Goal: Transaction & Acquisition: Purchase product/service

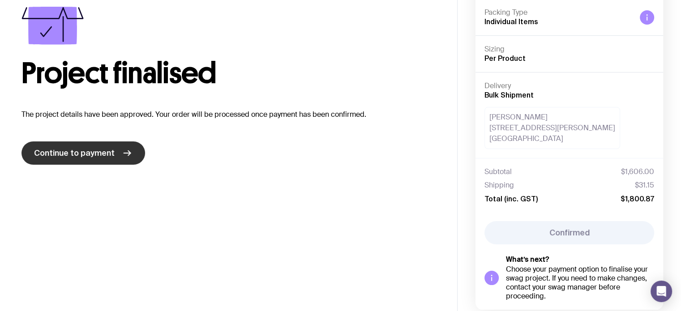
click at [134, 152] on link "Continue to payment" at bounding box center [83, 153] width 124 height 23
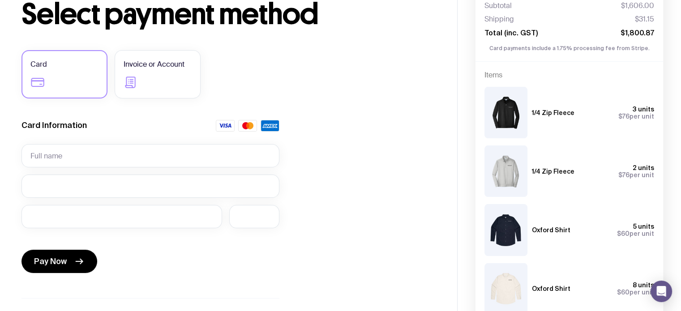
scroll to position [74, 0]
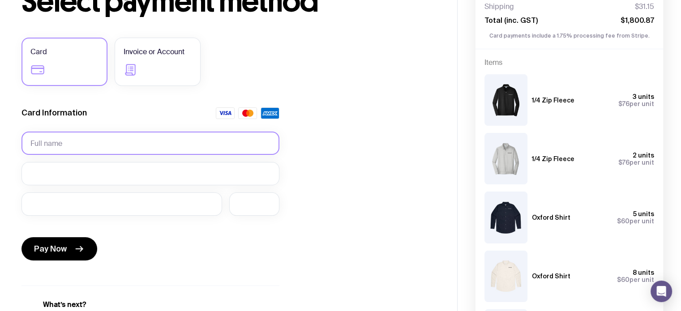
click at [77, 143] on input "text" at bounding box center [150, 143] width 258 height 23
type input "o"
type input "[PERSON_NAME]"
click at [210, 227] on div "Pay Now" at bounding box center [150, 243] width 258 height 41
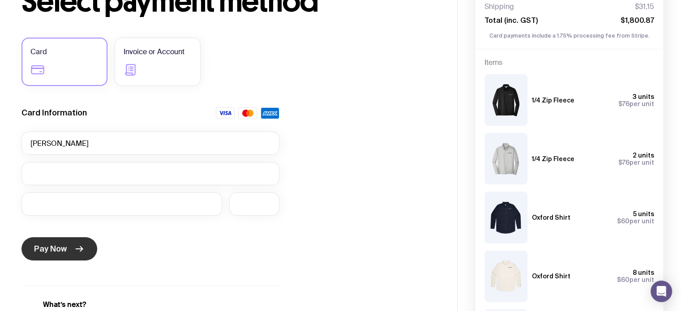
click at [66, 246] on button "Pay Now" at bounding box center [59, 248] width 76 height 23
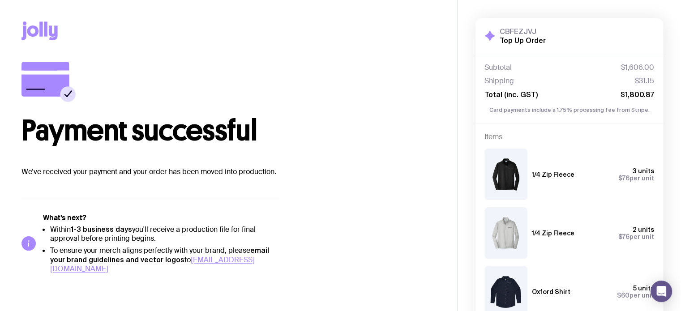
scroll to position [236, 0]
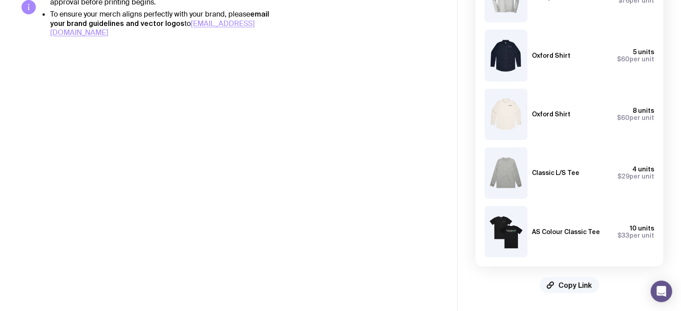
click at [559, 287] on span "Copy Link" at bounding box center [575, 285] width 34 height 9
